Goal: Information Seeking & Learning: Understand process/instructions

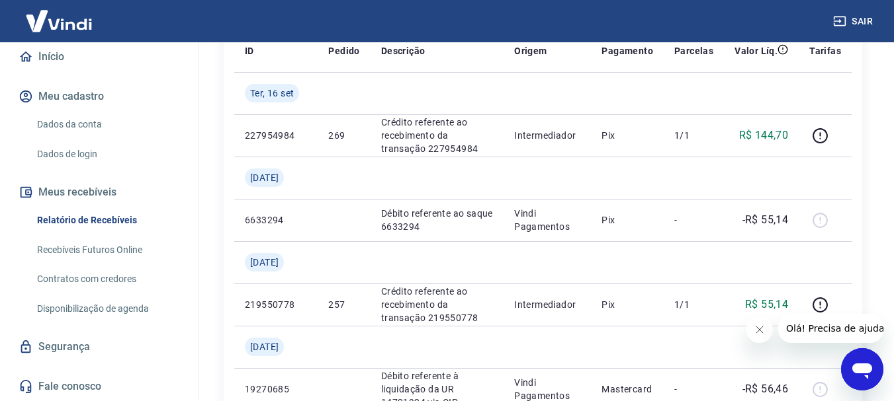
scroll to position [265, 0]
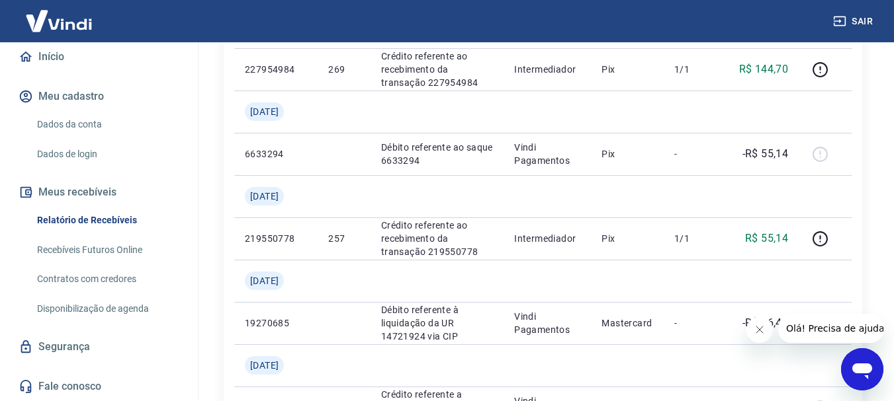
click at [115, 308] on link "Disponibilização de agenda" at bounding box center [107, 309] width 150 height 27
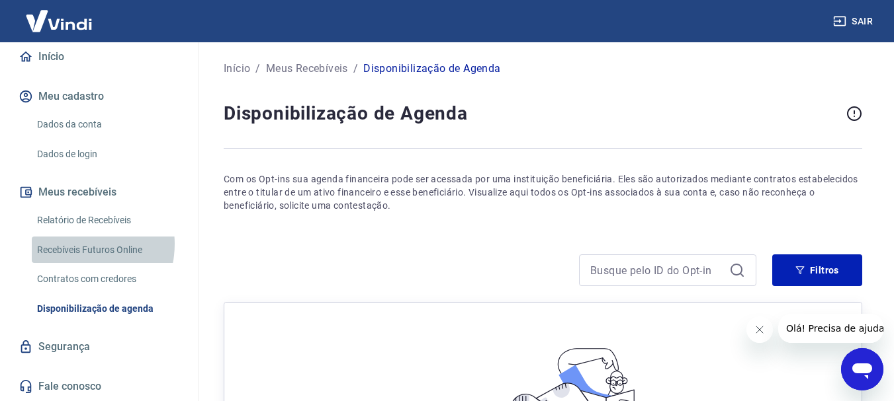
click at [74, 244] on link "Recebíveis Futuros Online" at bounding box center [107, 250] width 150 height 27
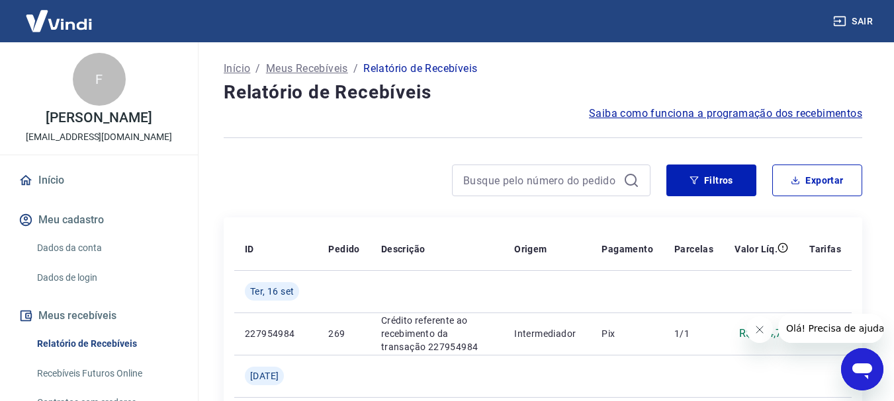
click at [641, 110] on span "Saiba como funciona a programação dos recebimentos" at bounding box center [725, 114] width 273 height 16
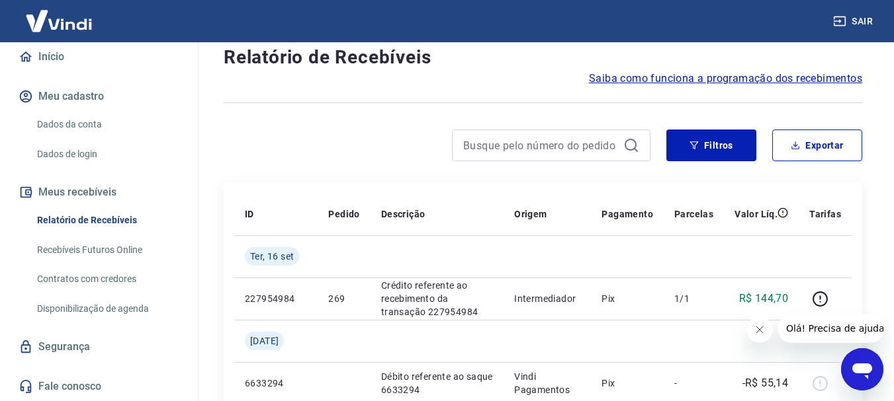
scroll to position [198, 0]
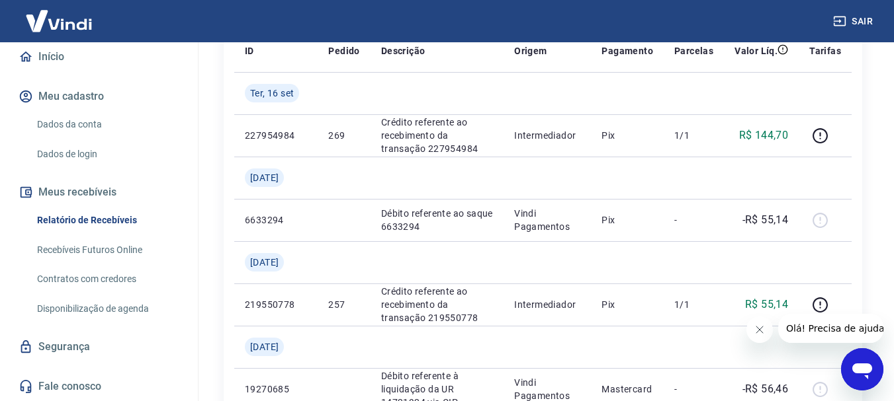
click at [58, 22] on img at bounding box center [59, 21] width 86 height 40
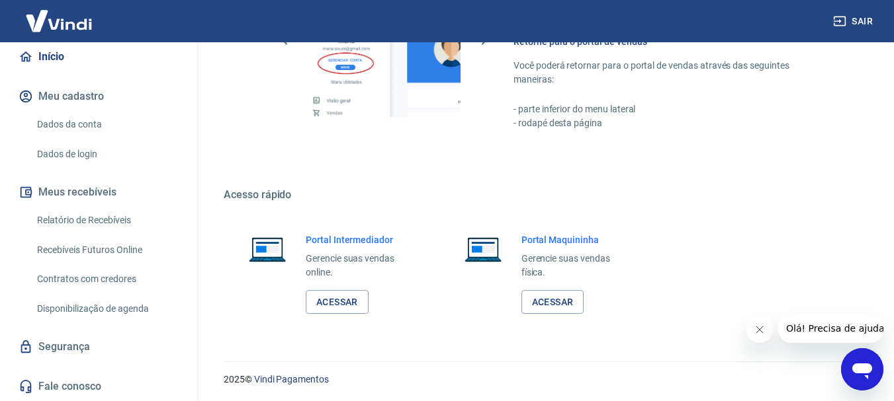
scroll to position [821, 0]
click at [318, 300] on link "Acessar" at bounding box center [337, 301] width 63 height 24
